Goal: Task Accomplishment & Management: Use online tool/utility

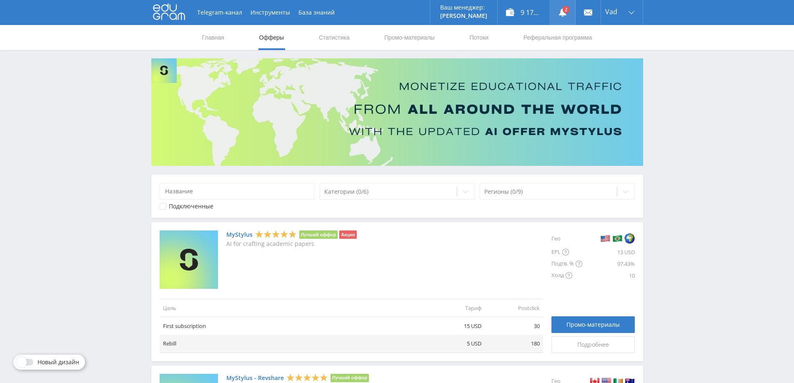
click at [565, 11] on link at bounding box center [562, 12] width 25 height 25
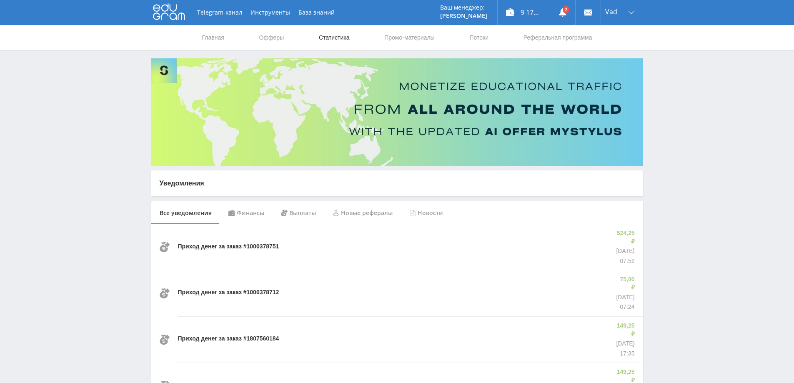
click at [337, 31] on link "Статистика" at bounding box center [334, 37] width 33 height 25
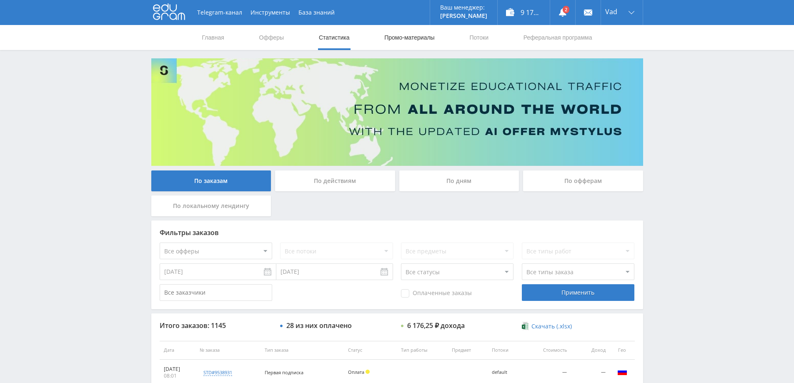
click at [416, 35] on link "Промо-материалы" at bounding box center [410, 37] width 52 height 25
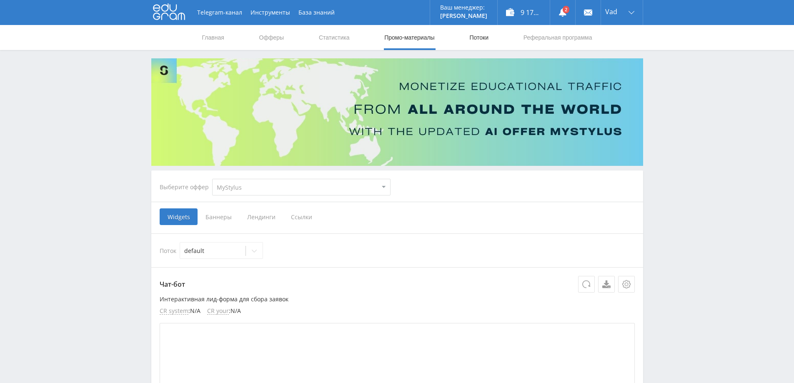
click at [481, 35] on link "Потоки" at bounding box center [479, 37] width 21 height 25
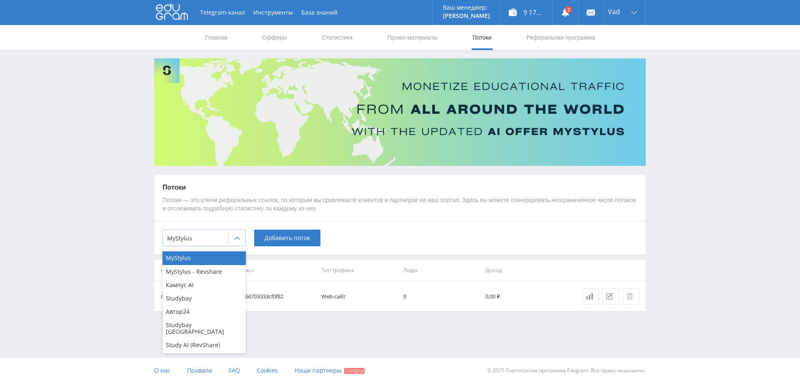
click at [238, 238] on icon at bounding box center [237, 238] width 7 height 7
click at [341, 38] on link "Статистика" at bounding box center [337, 37] width 33 height 25
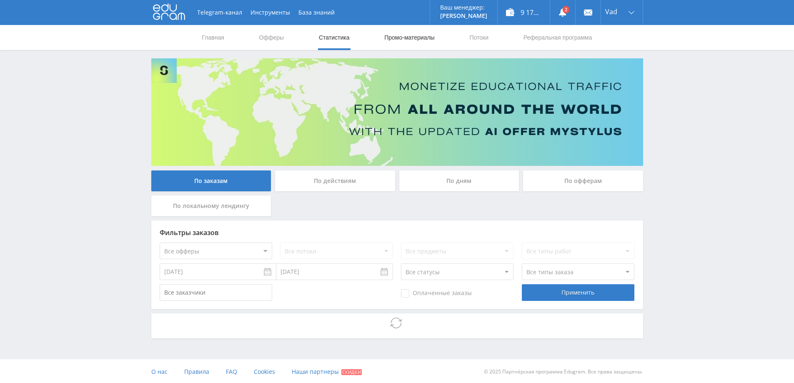
click at [411, 35] on link "Промо-материалы" at bounding box center [410, 37] width 52 height 25
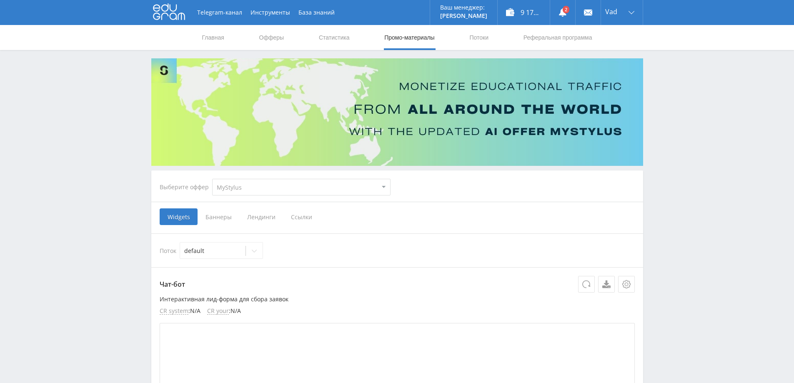
click at [268, 190] on select "MyStylus MyStylus - Revshare Кампус AI Studybay Автор24 Studybay [GEOGRAPHIC_DA…" at bounding box center [301, 187] width 178 height 17
select select "376"
click at [212, 179] on select "MyStylus MyStylus - Revshare Кампус AI Studybay Автор24 Studybay [GEOGRAPHIC_DA…" at bounding box center [301, 187] width 178 height 17
select select "376"
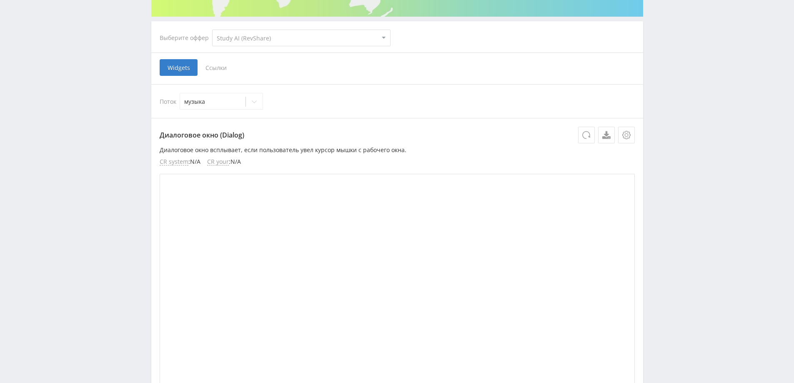
scroll to position [167, 0]
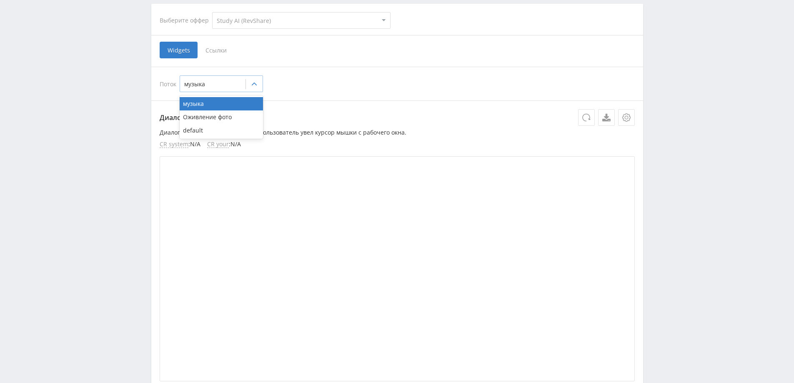
click at [258, 86] on div at bounding box center [254, 84] width 17 height 17
click at [221, 50] on span "Ссылки" at bounding box center [216, 50] width 37 height 17
click at [0, 0] on input "Ссылки" at bounding box center [0, 0] width 0 height 0
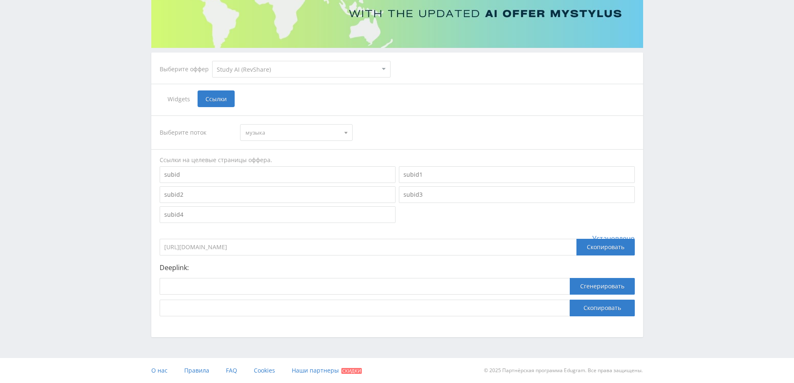
scroll to position [118, 0]
click at [350, 131] on div at bounding box center [346, 133] width 13 height 16
click at [281, 173] on button "default" at bounding box center [297, 172] width 112 height 12
click at [304, 248] on input "[URL][DOMAIN_NAME]" at bounding box center [368, 247] width 417 height 17
click at [310, 247] on input "[URL][DOMAIN_NAME]" at bounding box center [368, 247] width 417 height 17
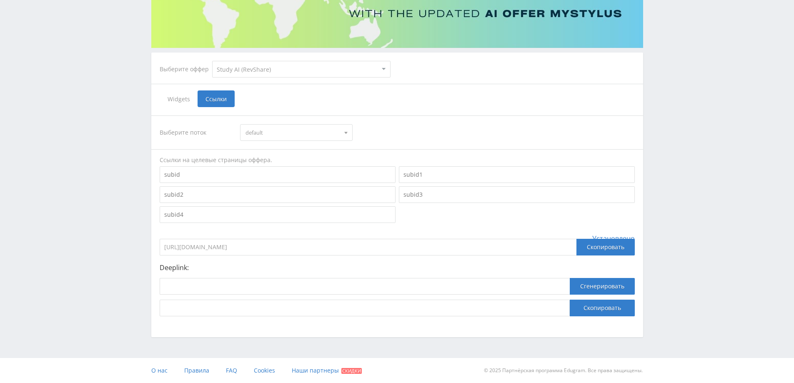
click at [301, 131] on span "default" at bounding box center [293, 133] width 94 height 16
click at [286, 148] on button "музыка" at bounding box center [297, 148] width 112 height 12
click at [299, 132] on span "музыка" at bounding box center [293, 133] width 94 height 16
click at [285, 157] on button "Оживление фото" at bounding box center [297, 160] width 112 height 12
click at [293, 135] on span "Оживление фото" at bounding box center [293, 133] width 94 height 16
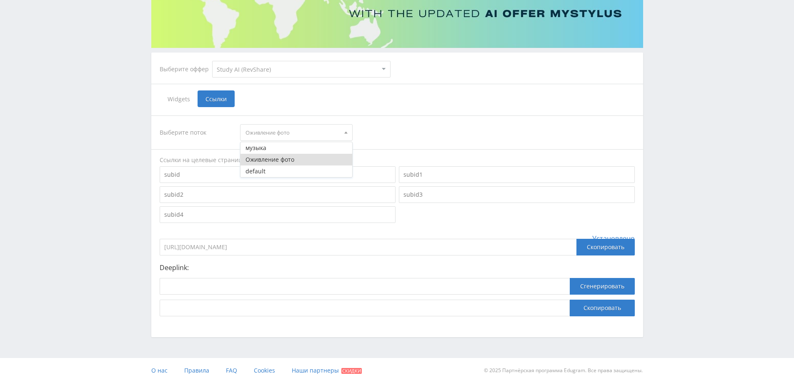
click at [298, 130] on span "Оживление фото" at bounding box center [293, 133] width 94 height 16
click at [308, 247] on input "[URL][DOMAIN_NAME]" at bounding box center [368, 247] width 417 height 17
click at [233, 298] on div at bounding box center [365, 289] width 410 height 22
click at [230, 291] on input at bounding box center [365, 286] width 410 height 17
paste input "[URL]"
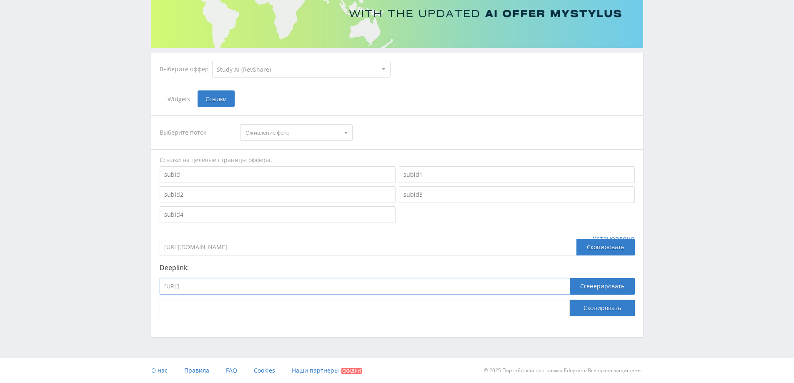
type input "[URL]"
click at [319, 127] on span "Оживление фото" at bounding box center [293, 133] width 94 height 16
click at [276, 169] on button "default" at bounding box center [297, 172] width 112 height 12
click at [599, 311] on button "Скопировать" at bounding box center [602, 308] width 65 height 17
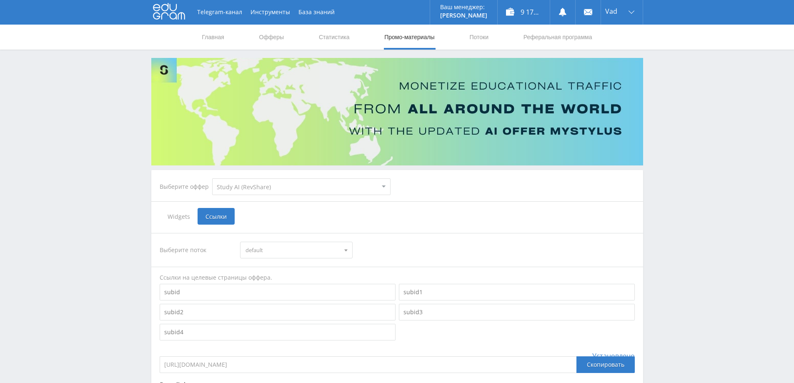
scroll to position [0, 0]
click at [329, 38] on link "Статистика" at bounding box center [334, 37] width 33 height 25
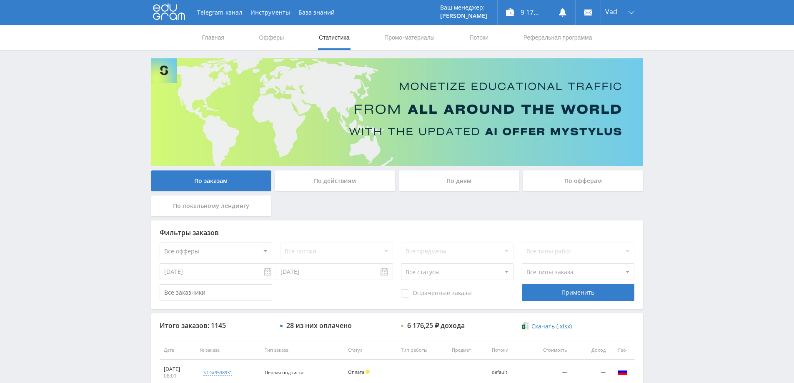
click at [484, 182] on div "По дням" at bounding box center [459, 181] width 120 height 21
click at [0, 0] on input "По дням" at bounding box center [0, 0] width 0 height 0
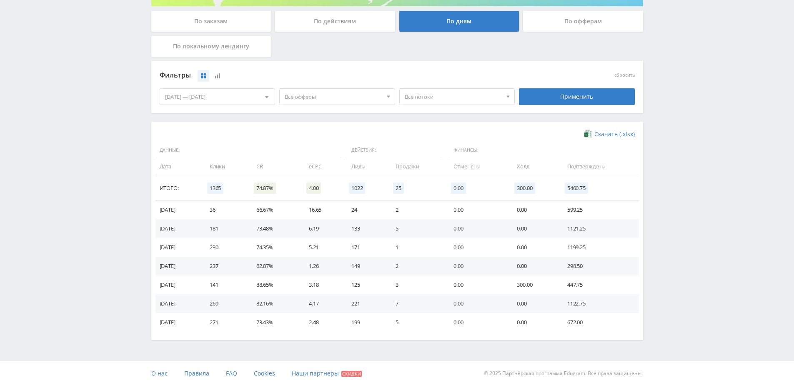
scroll to position [163, 0]
